Goal: Check status: Check status

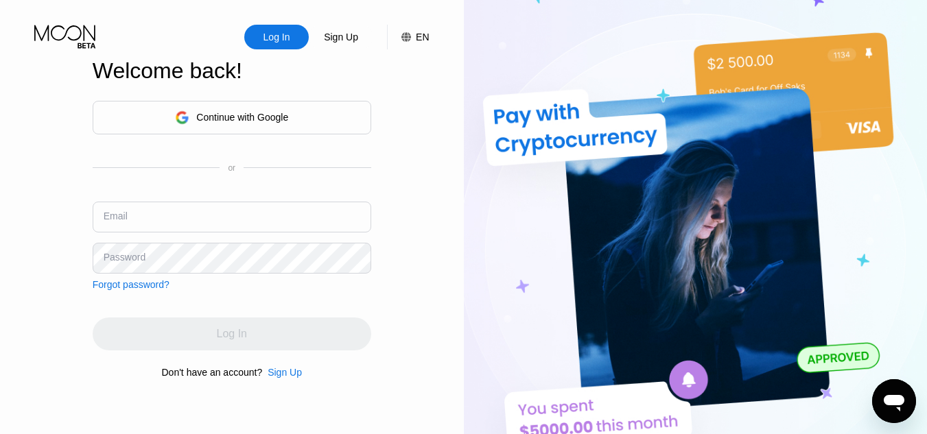
type input "[EMAIL_ADDRESS][DOMAIN_NAME]"
click at [43, 184] on div "Log In Sign Up EN Language Select an item Save Welcome back! Continue with Goog…" at bounding box center [232, 239] width 464 height 478
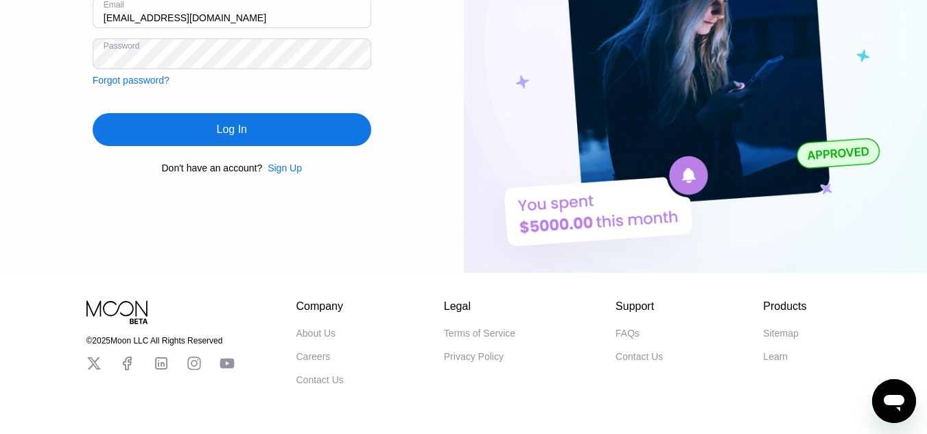
scroll to position [206, 0]
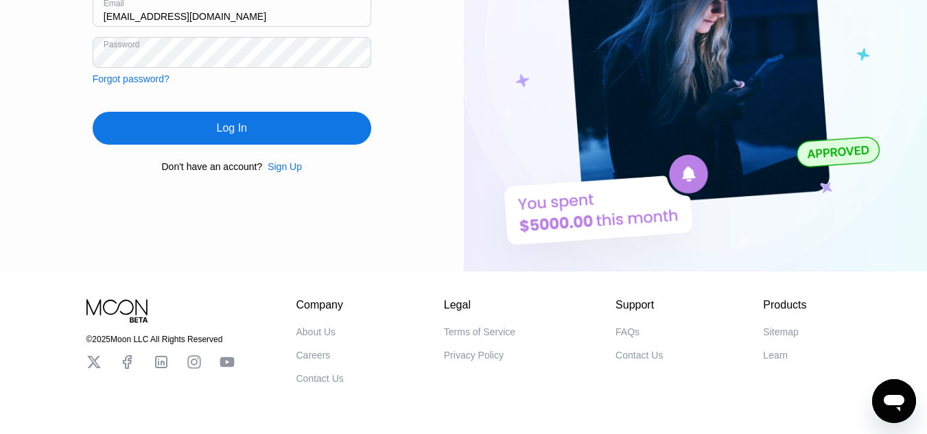
click at [231, 126] on div "Log In" at bounding box center [232, 128] width 30 height 14
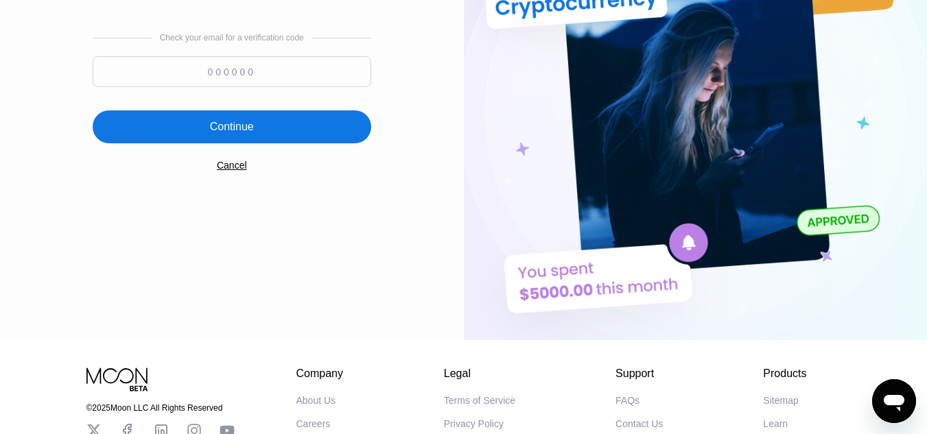
scroll to position [69, 0]
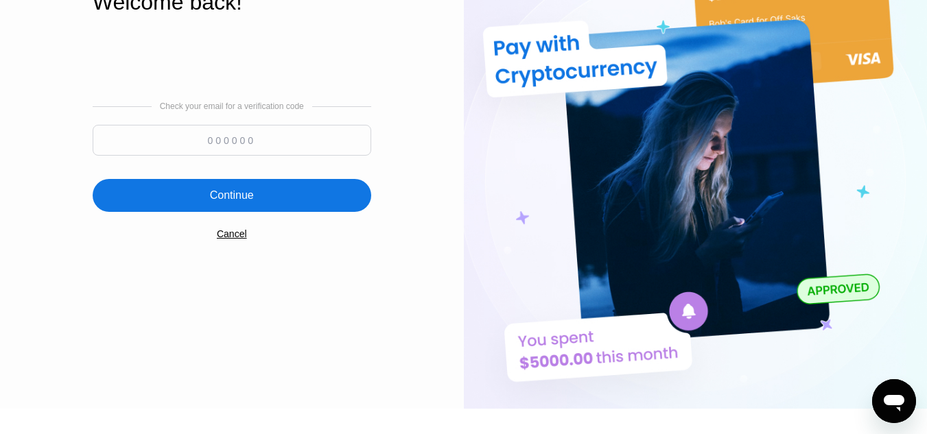
click at [231, 146] on input at bounding box center [232, 140] width 279 height 31
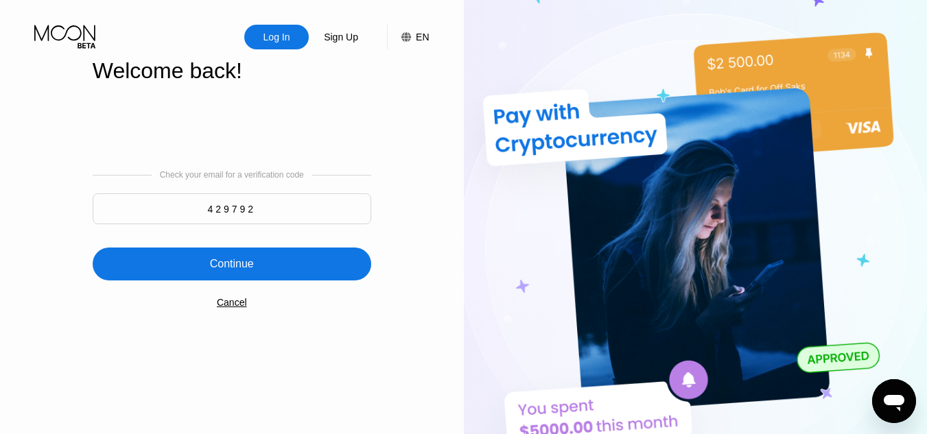
type input "429792"
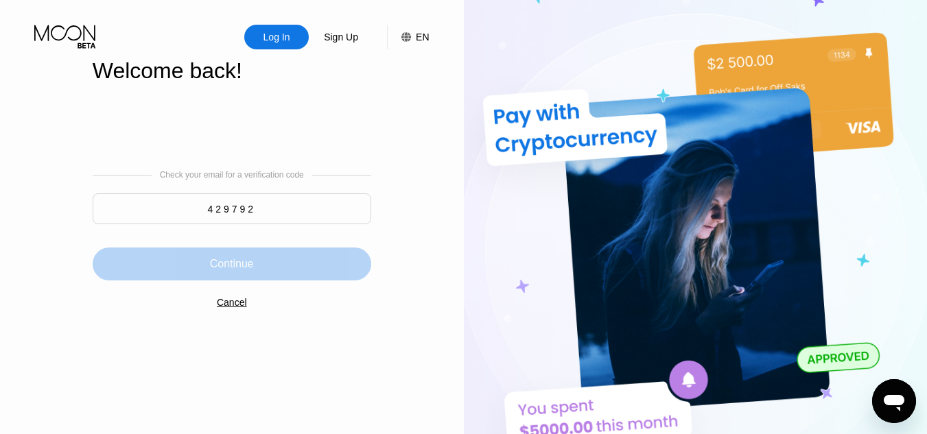
click at [264, 256] on div "Continue" at bounding box center [232, 264] width 279 height 33
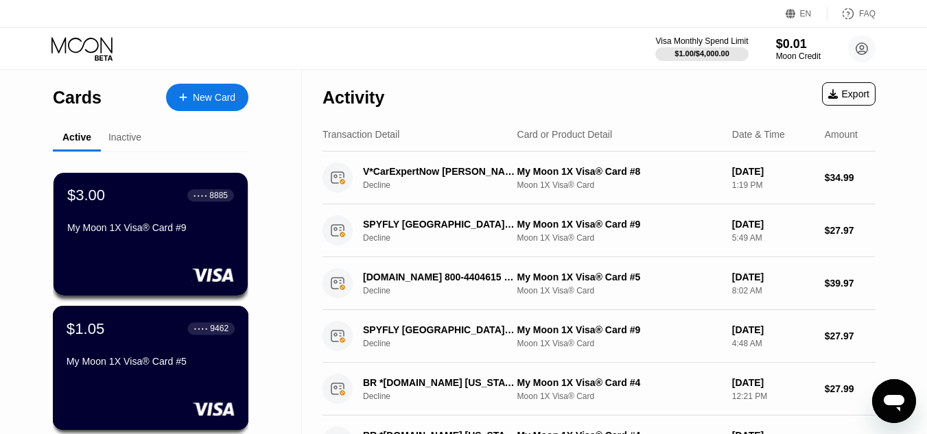
click at [146, 364] on div "My Moon 1X Visa® Card #5" at bounding box center [151, 361] width 168 height 11
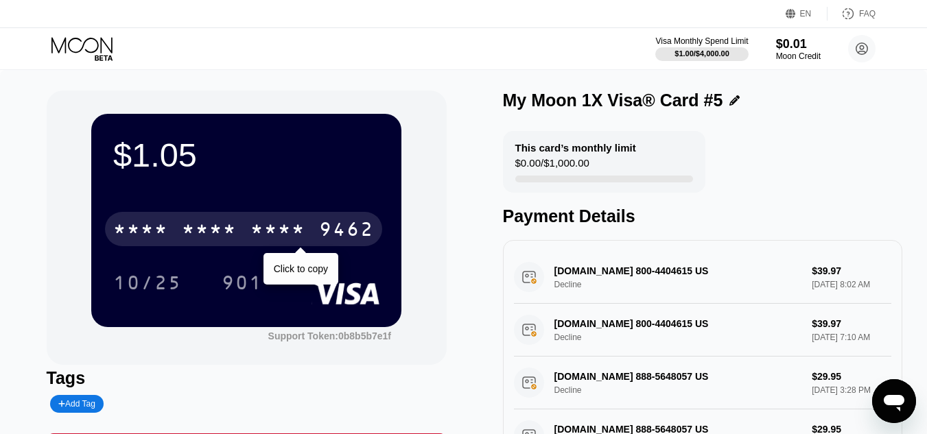
click at [209, 235] on div "* * * *" at bounding box center [209, 231] width 55 height 22
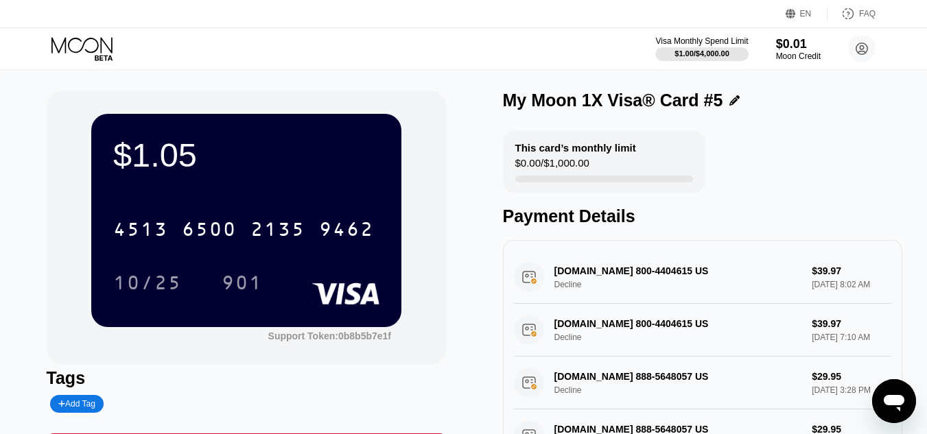
click at [77, 35] on div "Visa Monthly Spend Limit $1.00 / $4,000.00 $0.01 Moon Credit [PERSON_NAME] [EMA…" at bounding box center [463, 48] width 927 height 41
click at [80, 47] on icon at bounding box center [83, 49] width 64 height 24
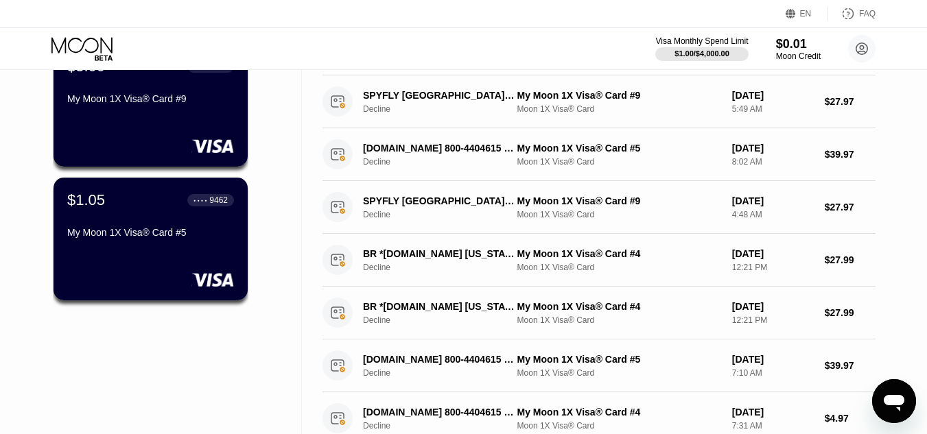
scroll to position [137, 0]
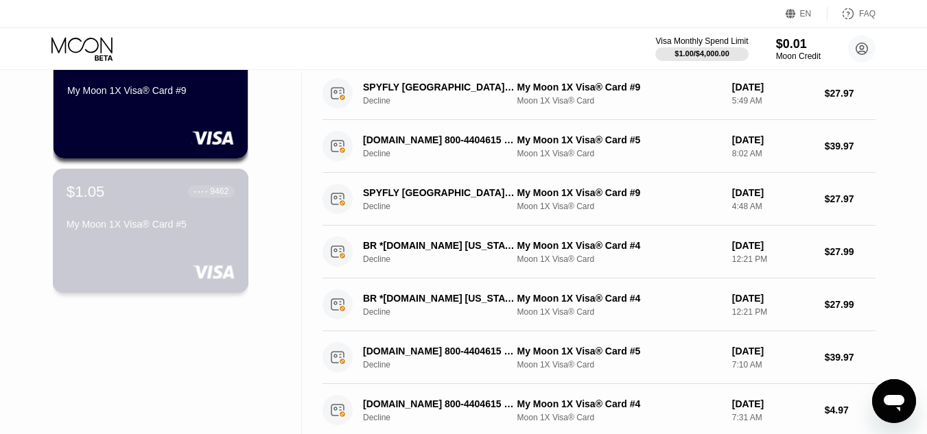
click at [121, 187] on div "$1.05 ● ● ● ● 9462" at bounding box center [151, 192] width 168 height 18
